Goal: Task Accomplishment & Management: Manage account settings

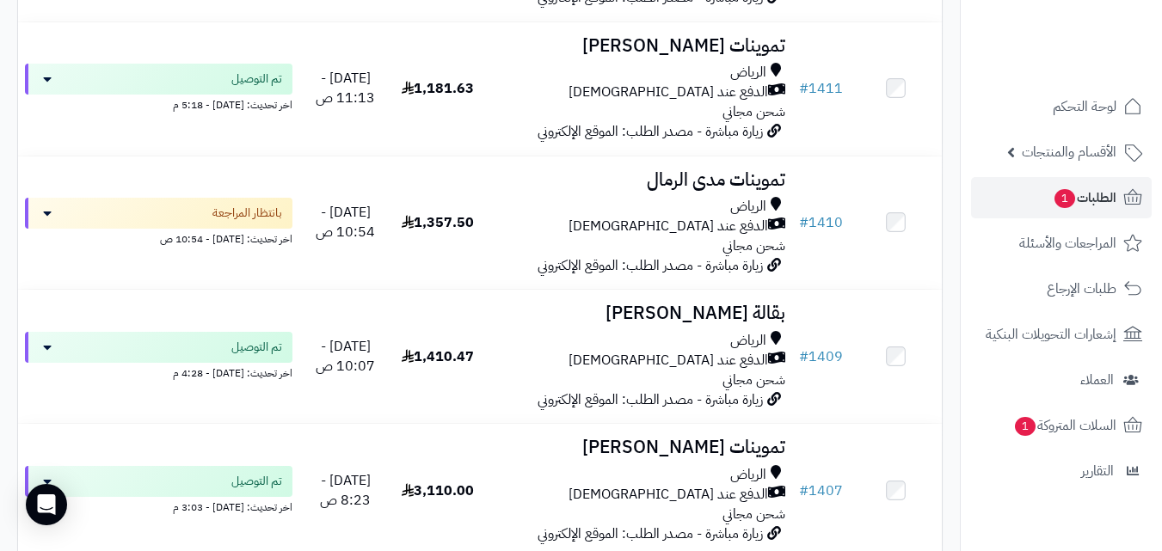
scroll to position [1307, 0]
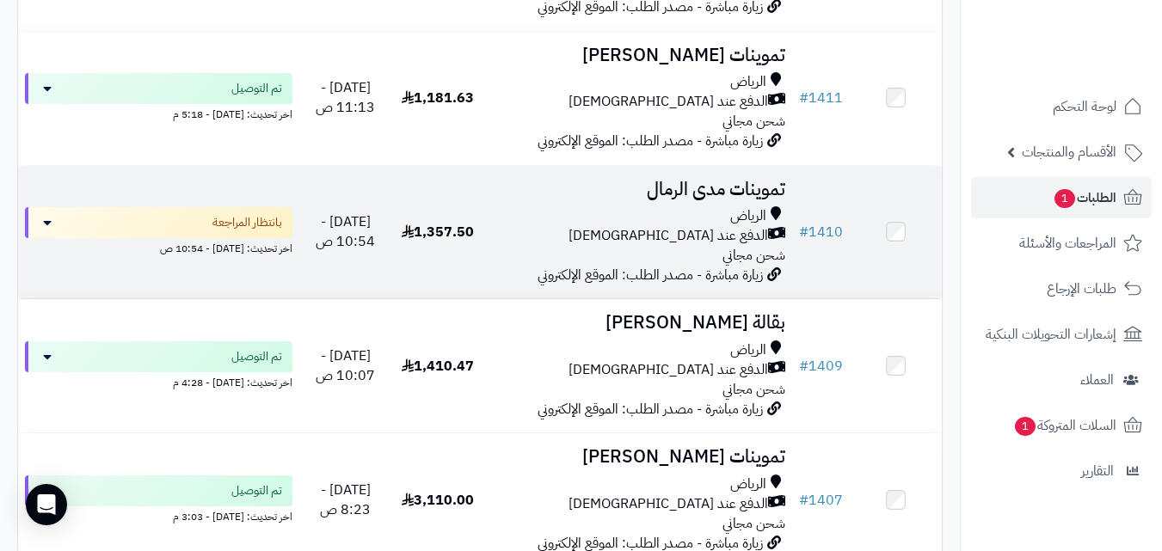
click at [556, 221] on div "الرياض" at bounding box center [638, 216] width 294 height 20
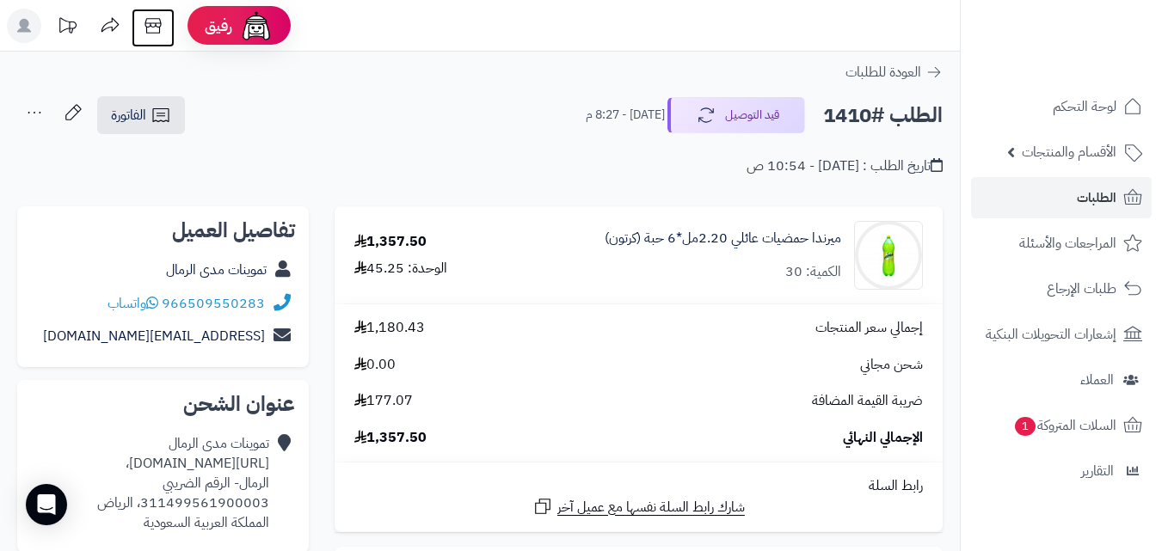
click at [157, 21] on icon at bounding box center [153, 26] width 34 height 34
click at [160, 118] on icon at bounding box center [161, 115] width 21 height 21
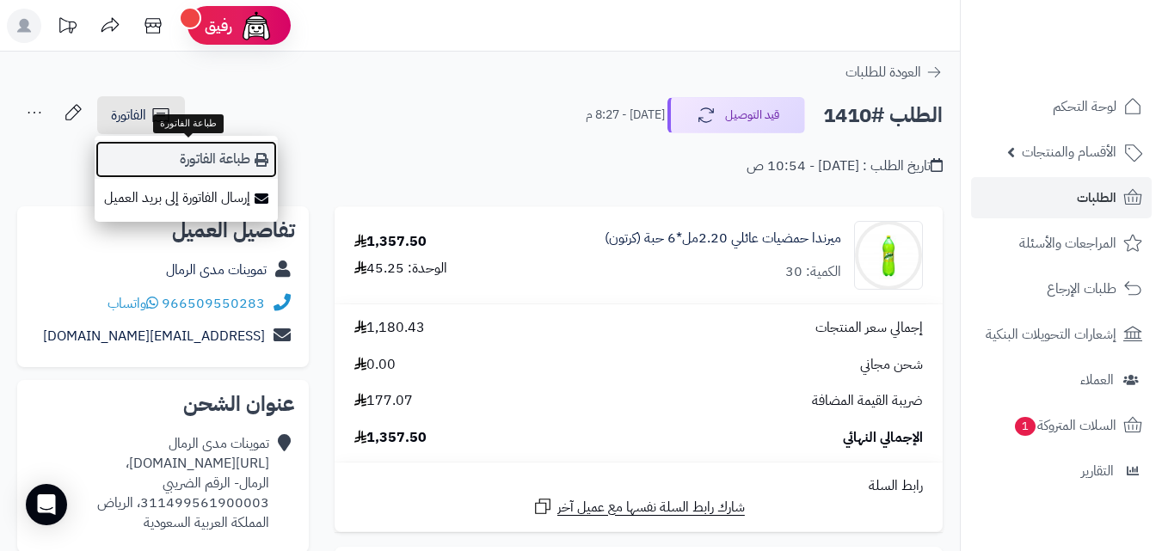
click at [181, 158] on link "طباعة الفاتورة" at bounding box center [186, 159] width 183 height 39
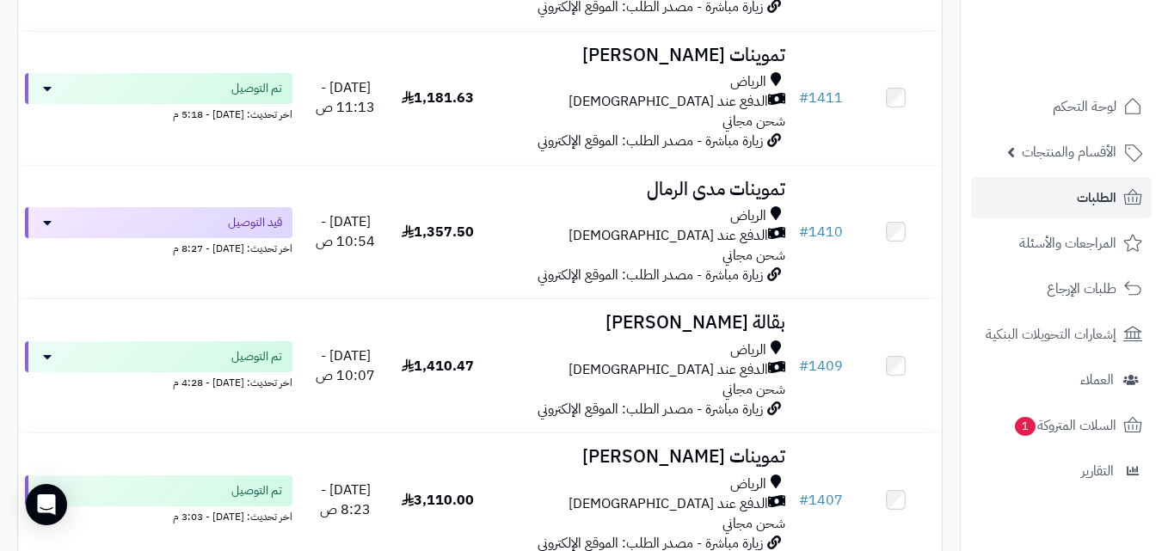
scroll to position [1307, 0]
